Goal: Task Accomplishment & Management: Use online tool/utility

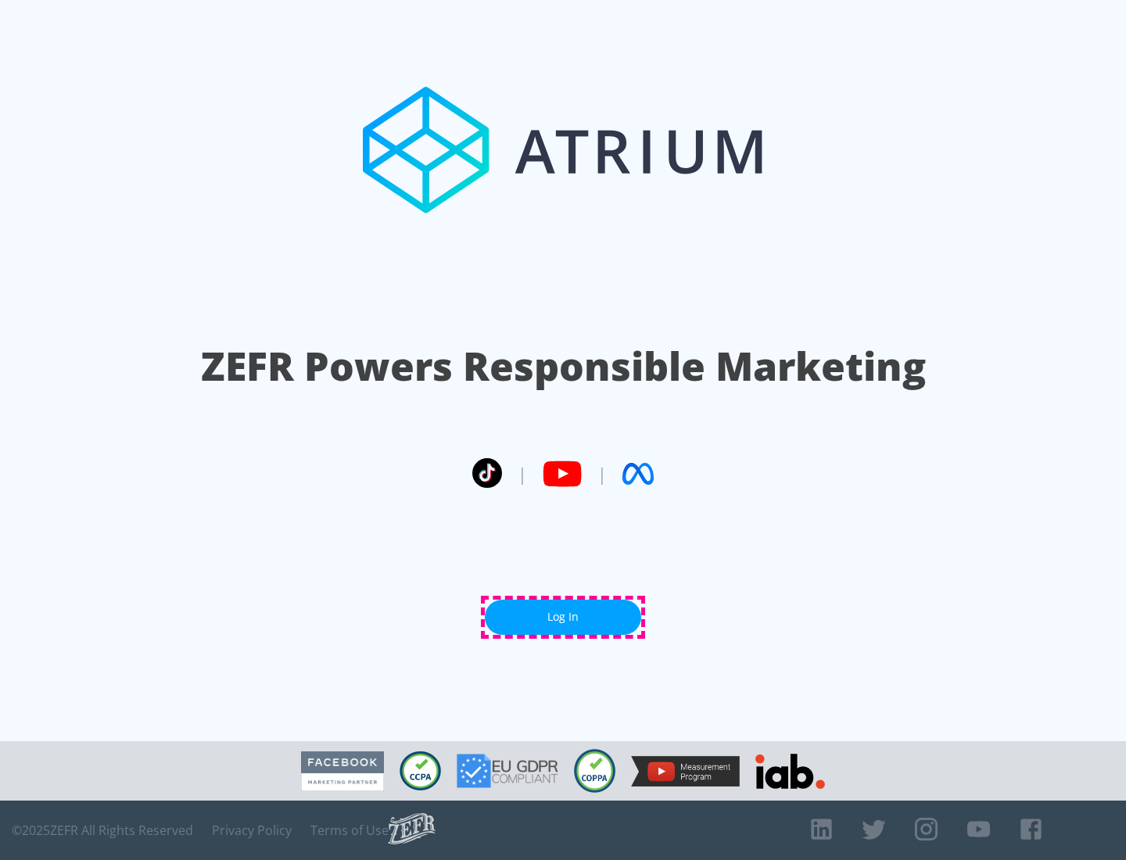
click at [563, 617] on link "Log In" at bounding box center [563, 617] width 156 height 35
